Goal: Task Accomplishment & Management: Manage account settings

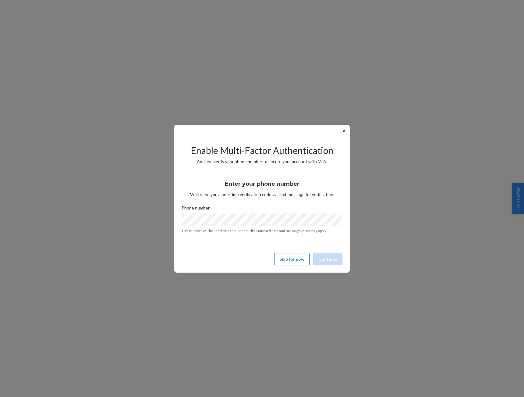
click at [293, 260] on button "Skip for now" at bounding box center [291, 259] width 35 height 12
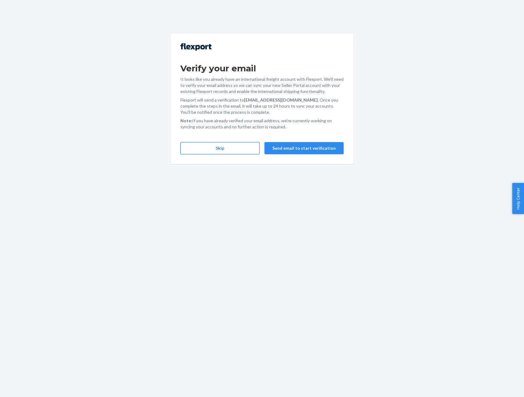
click at [228, 144] on button "Skip" at bounding box center [219, 148] width 79 height 12
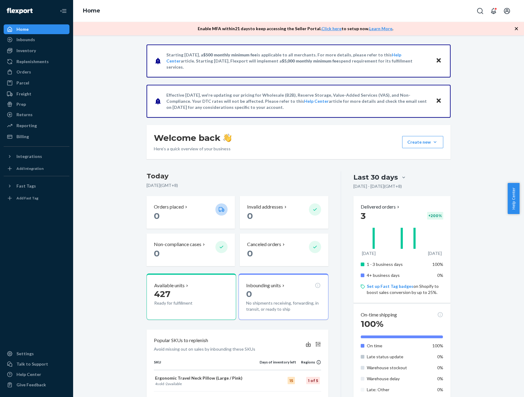
drag, startPoint x: 158, startPoint y: 53, endPoint x: 357, endPoint y: 111, distance: 206.8
click at [357, 111] on div "Starting [DATE], a $500 monthly minimum fee is applicable to all merchants. For…" at bounding box center [298, 293] width 313 height 499
copy p "Effective [DATE], we're updating our pricing for Wholesale (B2B), Reserve Stora…"
click at [43, 53] on div "Inventory" at bounding box center [36, 50] width 65 height 9
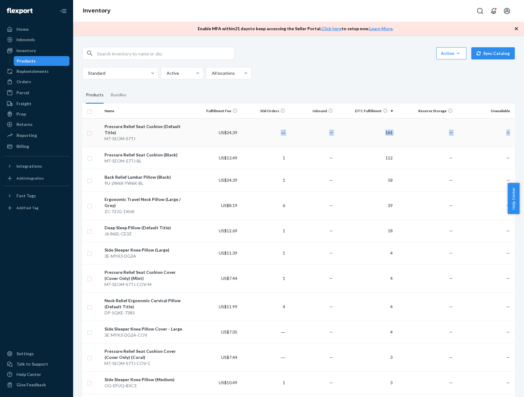
drag, startPoint x: 294, startPoint y: 130, endPoint x: 506, endPoint y: 132, distance: 211.7
click at [506, 132] on tr "Pressure Relief Seat Cushion (Default Title) M7-5EOM-S7TJ US$24.39 ― — 161 — —" at bounding box center [298, 132] width 432 height 28
copy tr "― — 161 — —"
drag, startPoint x: 269, startPoint y: 151, endPoint x: 506, endPoint y: 153, distance: 237.6
click at [506, 153] on tr "Pressure Relief Seat Cushion (Black) M7-5EOM-S7TJ-BL US$13.49 1 — 112 — —" at bounding box center [298, 157] width 432 height 22
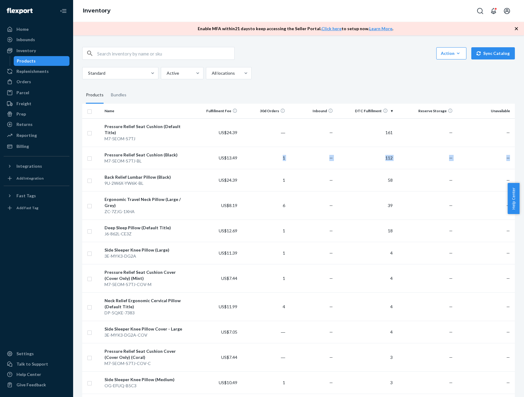
copy tr "1 — 112 — —"
drag, startPoint x: 281, startPoint y: 175, endPoint x: 505, endPoint y: 175, distance: 223.6
click at [505, 175] on tr "Back Relief Lumbar Pillow (Black) 9U-2W6X-YW6K-BL US$24.39 1 — 58 — —" at bounding box center [298, 180] width 432 height 22
copy tr "1 — 58 — —"
drag, startPoint x: 272, startPoint y: 196, endPoint x: 510, endPoint y: 196, distance: 237.9
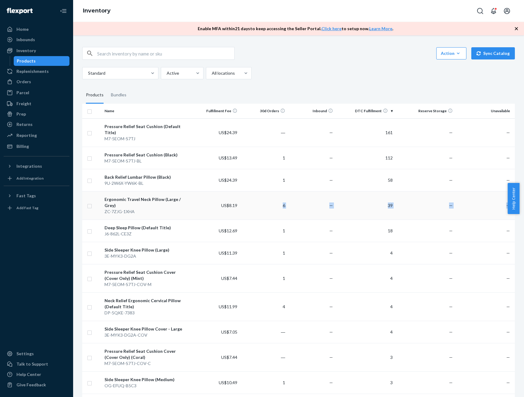
click at [510, 196] on tr "Ergonomic Travel Neck Pillow (Large / Grey) ZC-7ZJG-1XHA US$8.19 6 — 39 — —" at bounding box center [298, 205] width 432 height 28
copy tr "6 — 39 — —"
drag, startPoint x: 300, startPoint y: 219, endPoint x: 505, endPoint y: 219, distance: 205.0
click at [505, 219] on tr "Deep Sleep Pillow (Default Title) J6-862L-CE3Z US$12.69 1 — 18 — —" at bounding box center [298, 230] width 432 height 22
copy tr "1 — 18 — —"
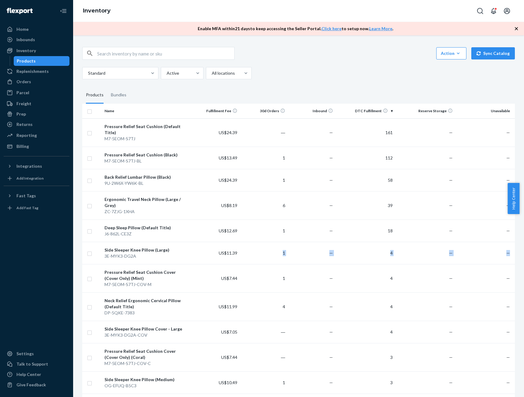
drag, startPoint x: 284, startPoint y: 242, endPoint x: 510, endPoint y: 241, distance: 226.3
copy tr "1 — 4 — —"
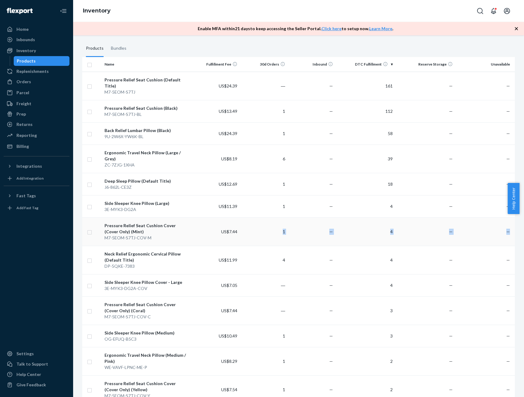
drag, startPoint x: 277, startPoint y: 219, endPoint x: 508, endPoint y: 219, distance: 230.3
click at [508, 219] on tr "Pressure Relief Seat Cushion Cover (Cover Only) (Mint) M7-5EOM-S7TJ-COV-M US$7.…" at bounding box center [298, 231] width 432 height 28
copy tr "1 — 4 — —"
drag, startPoint x: 274, startPoint y: 246, endPoint x: 506, endPoint y: 247, distance: 231.8
click at [506, 247] on tr "Neck Relief Ergonomic Cervical Pillow (Default Title) DP-5QKE-7383 US$11.99 4 —…" at bounding box center [298, 259] width 432 height 28
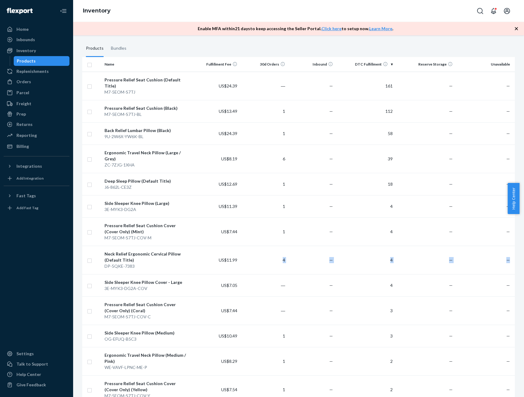
copy tr "4 — 4 — —"
drag, startPoint x: 280, startPoint y: 272, endPoint x: 513, endPoint y: 273, distance: 233.0
click at [505, 274] on tr "Side Sleeper Knee Pillow Cover - Large 3E-MYK3-DG2A-COV US$7.05 ― — 4 — —" at bounding box center [298, 285] width 432 height 22
copy tr "― — 4 — —"
drag, startPoint x: 279, startPoint y: 299, endPoint x: 496, endPoint y: 302, distance: 217.8
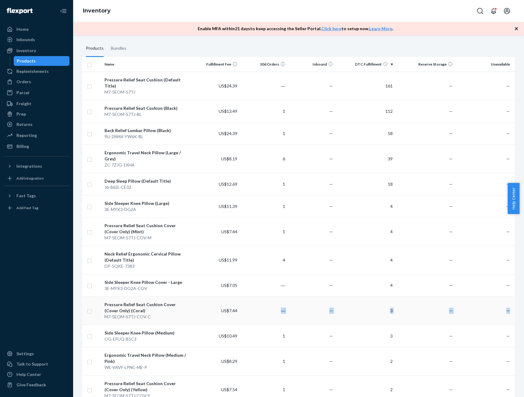
click at [496, 302] on tr "Pressure Relief Seat Cushion Cover (Cover Only) (Coral) M7-5EOM-S7TJ-COV-C US$7…" at bounding box center [298, 310] width 432 height 28
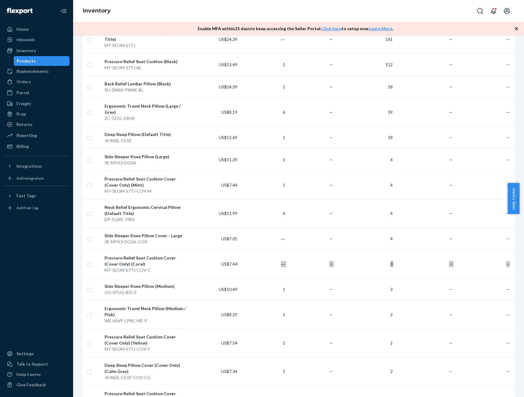
scroll to position [109, 0]
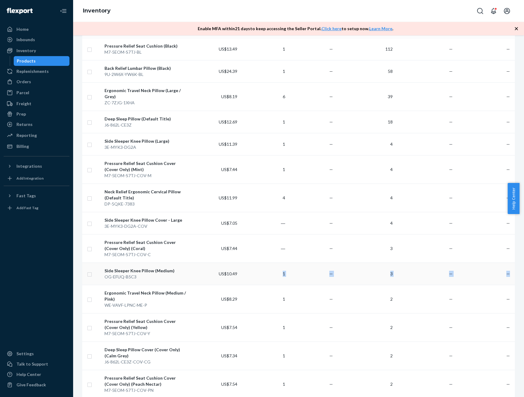
drag, startPoint x: 276, startPoint y: 260, endPoint x: 510, endPoint y: 263, distance: 233.6
click at [510, 263] on tr "Side Sleeper Knee Pillow (Medium) OG-EFUQ-B5C3 US$10.49 1 — 3 — —" at bounding box center [298, 273] width 432 height 22
drag, startPoint x: 274, startPoint y: 284, endPoint x: 505, endPoint y: 288, distance: 230.9
click at [505, 288] on tr "Ergonomic Travel Neck Pillow (Medium / Pink) WE-VAVF-LPNC-ME-P US$8.29 1 — 2 — —" at bounding box center [298, 298] width 432 height 28
drag, startPoint x: 284, startPoint y: 315, endPoint x: 512, endPoint y: 315, distance: 228.4
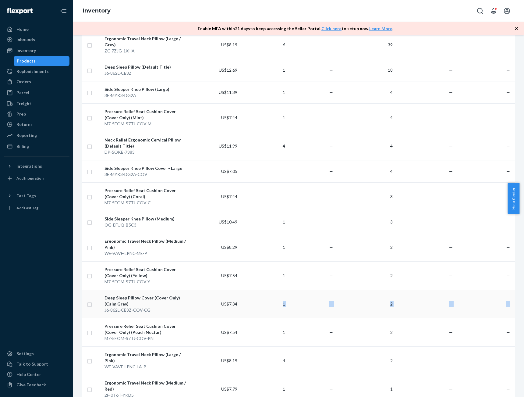
drag, startPoint x: 309, startPoint y: 292, endPoint x: 508, endPoint y: 293, distance: 198.9
click at [506, 293] on tr "Deep Sleep Pillow Cover (Cover Only) (Calm Grey) J6-862L-CE3Z-COV-CG US$7.34 1 …" at bounding box center [298, 303] width 432 height 28
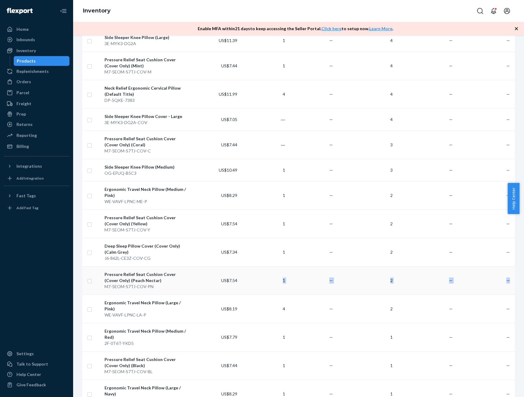
drag, startPoint x: 291, startPoint y: 266, endPoint x: 508, endPoint y: 266, distance: 217.5
click at [508, 266] on tr "Pressure Relief Seat Cushion Cover (Cover Only) (Peach Nectar) M7-5EOM-S7TJ-COV…" at bounding box center [298, 280] width 432 height 28
drag, startPoint x: 280, startPoint y: 294, endPoint x: 505, endPoint y: 295, distance: 225.1
click at [505, 295] on tr "Ergonomic Travel Neck Pillow (Large / Pink) WE-VAVF-LPNC-LA-P US$8.19 4 — 2 — —" at bounding box center [298, 308] width 432 height 28
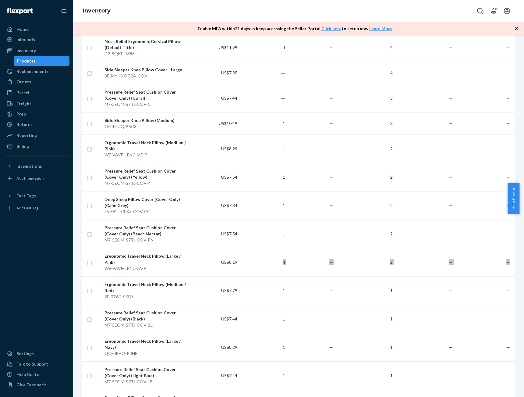
scroll to position [254, 0]
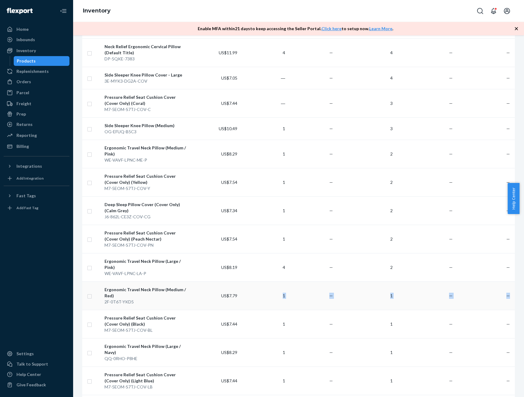
drag, startPoint x: 274, startPoint y: 275, endPoint x: 509, endPoint y: 278, distance: 235.4
click at [509, 281] on tr "Ergonomic Travel Neck Pillow (Medium / Red) 2F-0T6T-YKD5 US$7.79 1 — 1 — —" at bounding box center [298, 295] width 432 height 28
drag, startPoint x: 277, startPoint y: 303, endPoint x: 505, endPoint y: 306, distance: 227.5
click at [505, 309] on tr "Pressure Relief Seat Cushion Cover (Cover Only) (Black) M7-5EOM-S7TJ-COV-BL US$…" at bounding box center [298, 323] width 432 height 28
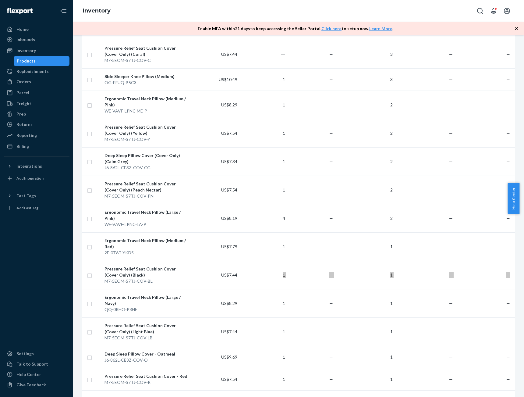
scroll to position [337, 0]
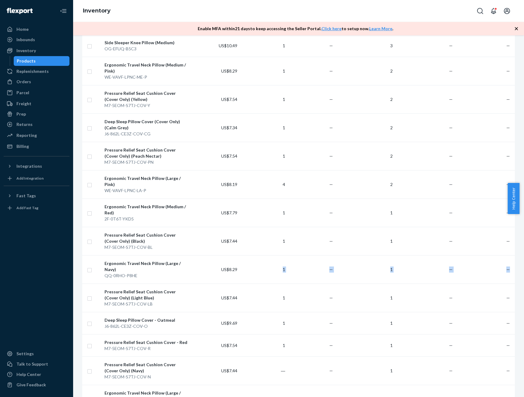
drag, startPoint x: 273, startPoint y: 248, endPoint x: 512, endPoint y: 249, distance: 239.1
drag, startPoint x: 277, startPoint y: 273, endPoint x: 506, endPoint y: 273, distance: 228.7
click at [505, 283] on tr "Pressure Relief Seat Cushion Cover (Cover Only) (Light Blue) M7-5EOM-S7TJ-COV-L…" at bounding box center [298, 297] width 432 height 28
drag, startPoint x: 330, startPoint y: 298, endPoint x: 506, endPoint y: 297, distance: 175.4
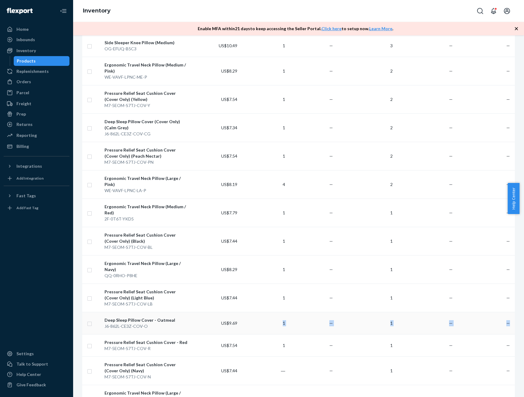
click at [506, 312] on tr "Deep Sleep Pillow Cover - Oatmeal J6-862L-CE3Z-COV-O US$9.69 1 — 1 — —" at bounding box center [298, 323] width 432 height 22
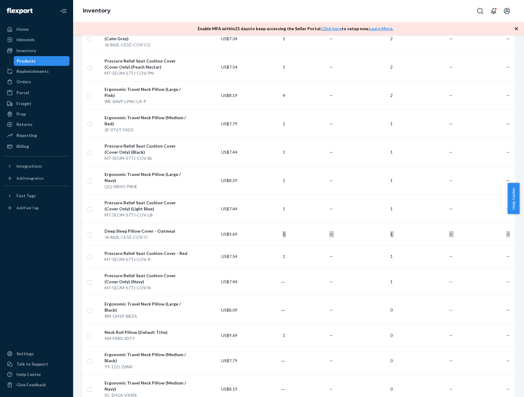
scroll to position [425, 0]
drag, startPoint x: 274, startPoint y: 232, endPoint x: 510, endPoint y: 232, distance: 235.4
click at [507, 246] on tr "Pressure Relief Seat Cushion Cover - Red M7-5EOM-S7TJ-COV-R US$7.54 1 — 1 — —" at bounding box center [298, 257] width 432 height 22
drag, startPoint x: 277, startPoint y: 256, endPoint x: 505, endPoint y: 258, distance: 228.1
click at [505, 268] on tr "Pressure Relief Seat Cushion Cover (Cover Only) (Navy) M7-5EOM-S7TJ-COV-N US$7.…" at bounding box center [298, 282] width 432 height 28
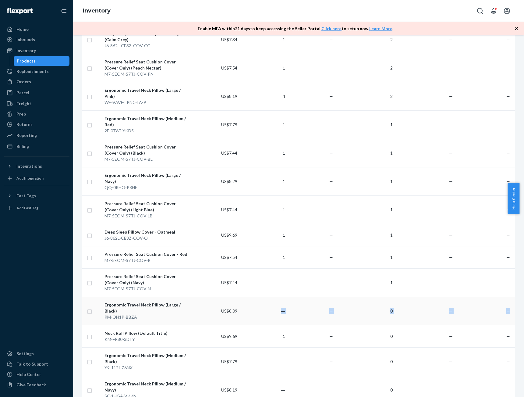
drag, startPoint x: 279, startPoint y: 287, endPoint x: 504, endPoint y: 287, distance: 225.7
click at [504, 296] on tr "Ergonomic Travel Neck Pillow (Large / Black) RM-OH1P-BBZA US$8.09 ― — 0 — —" at bounding box center [298, 310] width 432 height 28
drag, startPoint x: 298, startPoint y: 312, endPoint x: 511, endPoint y: 311, distance: 212.9
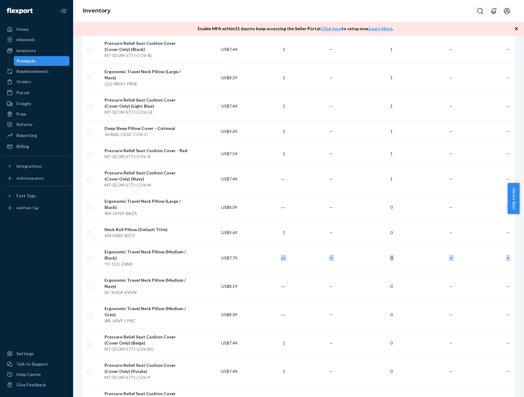
drag, startPoint x: 271, startPoint y: 232, endPoint x: 511, endPoint y: 234, distance: 239.4
drag, startPoint x: 281, startPoint y: 261, endPoint x: 515, endPoint y: 262, distance: 234.5
drag, startPoint x: 293, startPoint y: 289, endPoint x: 505, endPoint y: 291, distance: 212.0
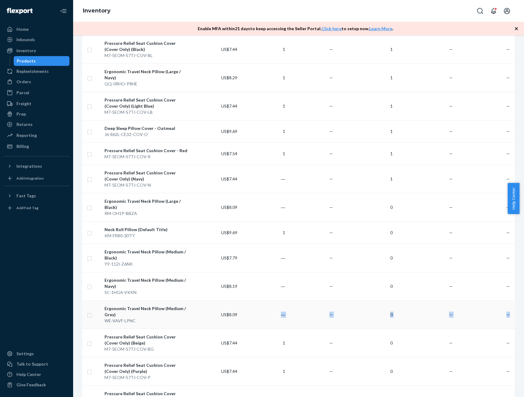
click at [505, 300] on tr "Ergonomic Travel Neck Pillow (Medium / Grey) WE-VAVF-LPNC US$8.09 ― — 0 — —" at bounding box center [298, 314] width 432 height 28
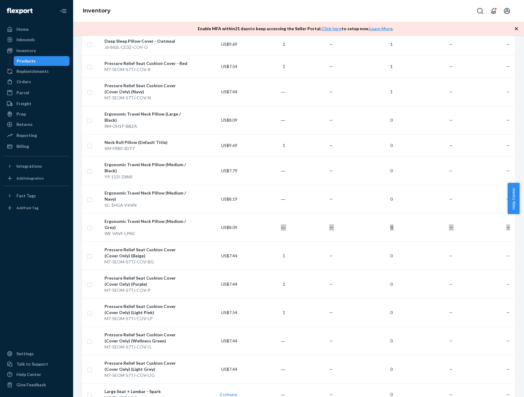
scroll to position [621, 0]
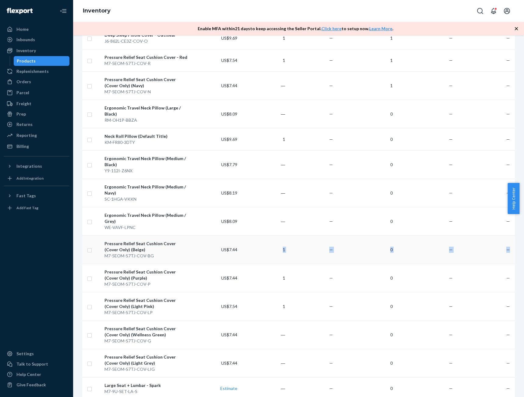
drag, startPoint x: 273, startPoint y: 224, endPoint x: 508, endPoint y: 225, distance: 235.1
click at [507, 235] on tr "Pressure Relief Seat Cushion Cover (Cover Only) (Beige) M7-5EOM-S7TJ-COV-BG US$…" at bounding box center [298, 249] width 432 height 28
drag, startPoint x: 274, startPoint y: 253, endPoint x: 506, endPoint y: 253, distance: 231.8
click at [506, 263] on tr "Pressure Relief Seat Cushion Cover (Cover Only) (Purple) M7-5EOM-S7TJ-COV-P US$…" at bounding box center [298, 277] width 432 height 28
drag, startPoint x: 283, startPoint y: 281, endPoint x: 511, endPoint y: 282, distance: 228.4
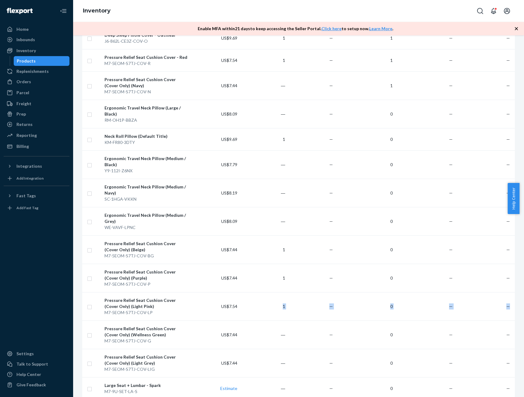
drag, startPoint x: 270, startPoint y: 310, endPoint x: 515, endPoint y: 310, distance: 245.2
drag, startPoint x: 273, startPoint y: 337, endPoint x: 510, endPoint y: 340, distance: 236.7
click at [510, 348] on tr "Pressure Relief Seat Cushion Cover (Cover Only) (Light Grey) M7-5EOM-S7TJ-COV-L…" at bounding box center [298, 362] width 432 height 28
